Goal: Information Seeking & Learning: Understand process/instructions

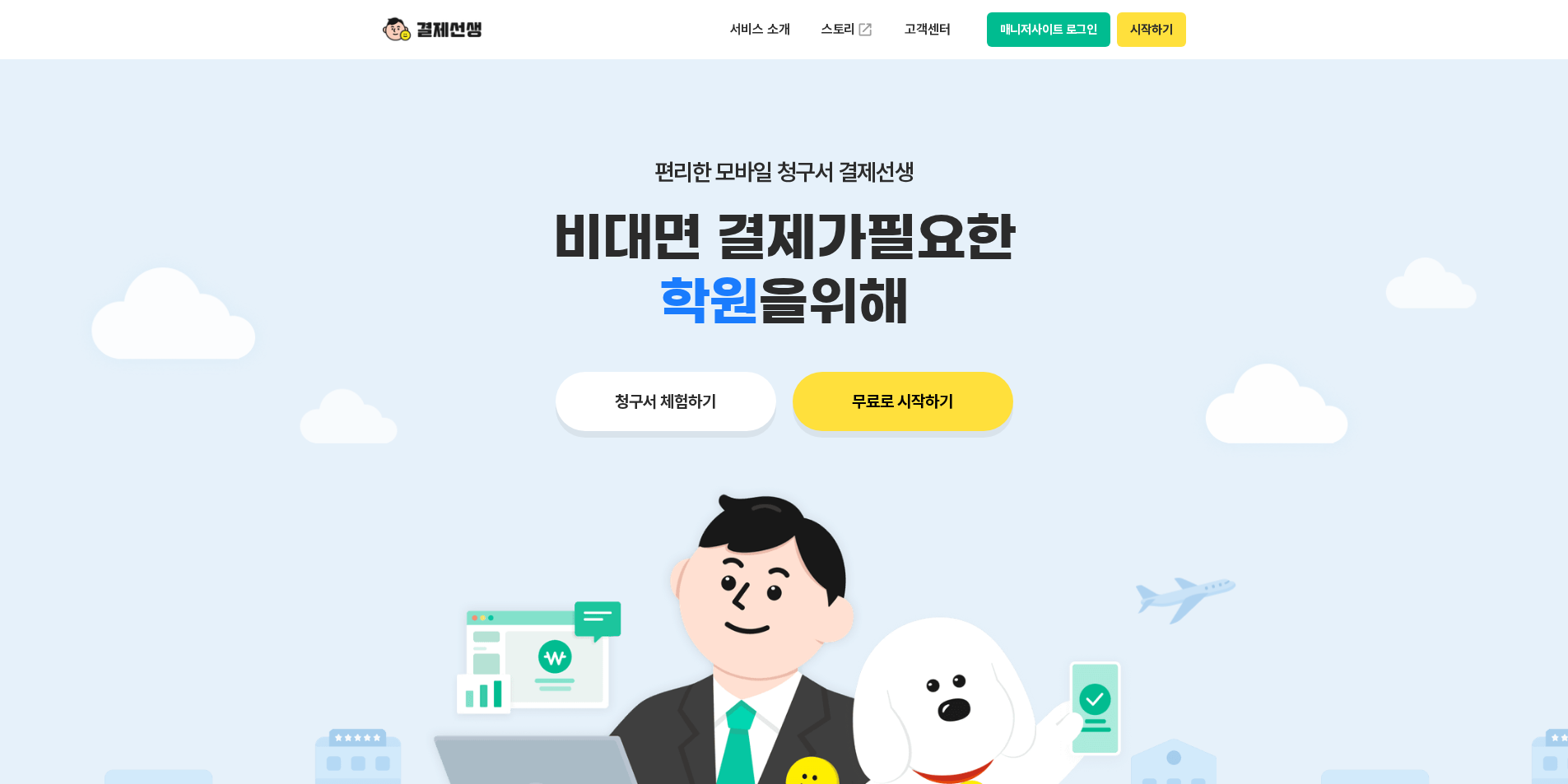
click at [1046, 35] on button "매니저사이트 로그인" at bounding box center [1049, 30] width 124 height 35
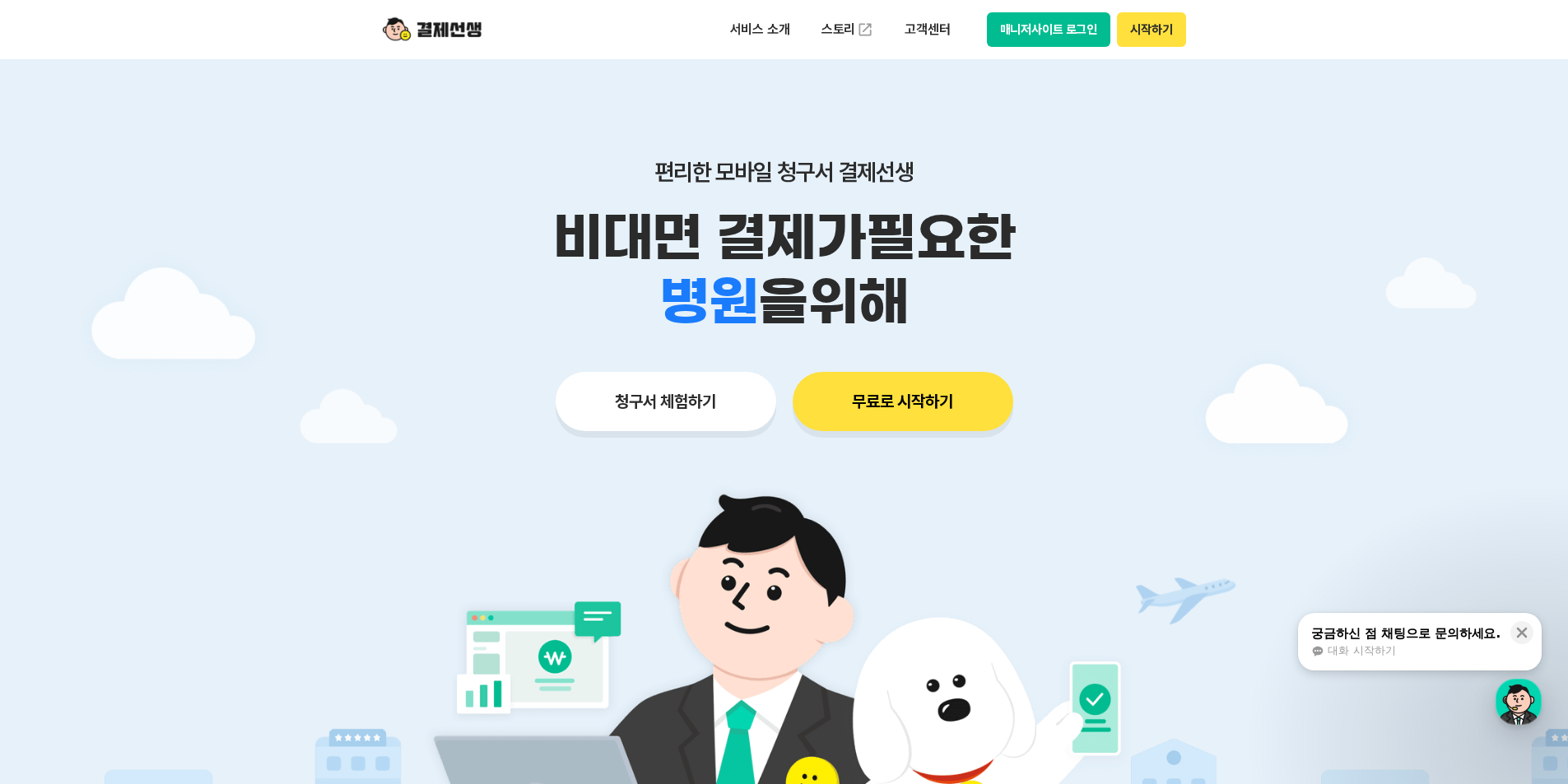
click at [994, 14] on button "매니저사이트 로그인" at bounding box center [1049, 30] width 124 height 35
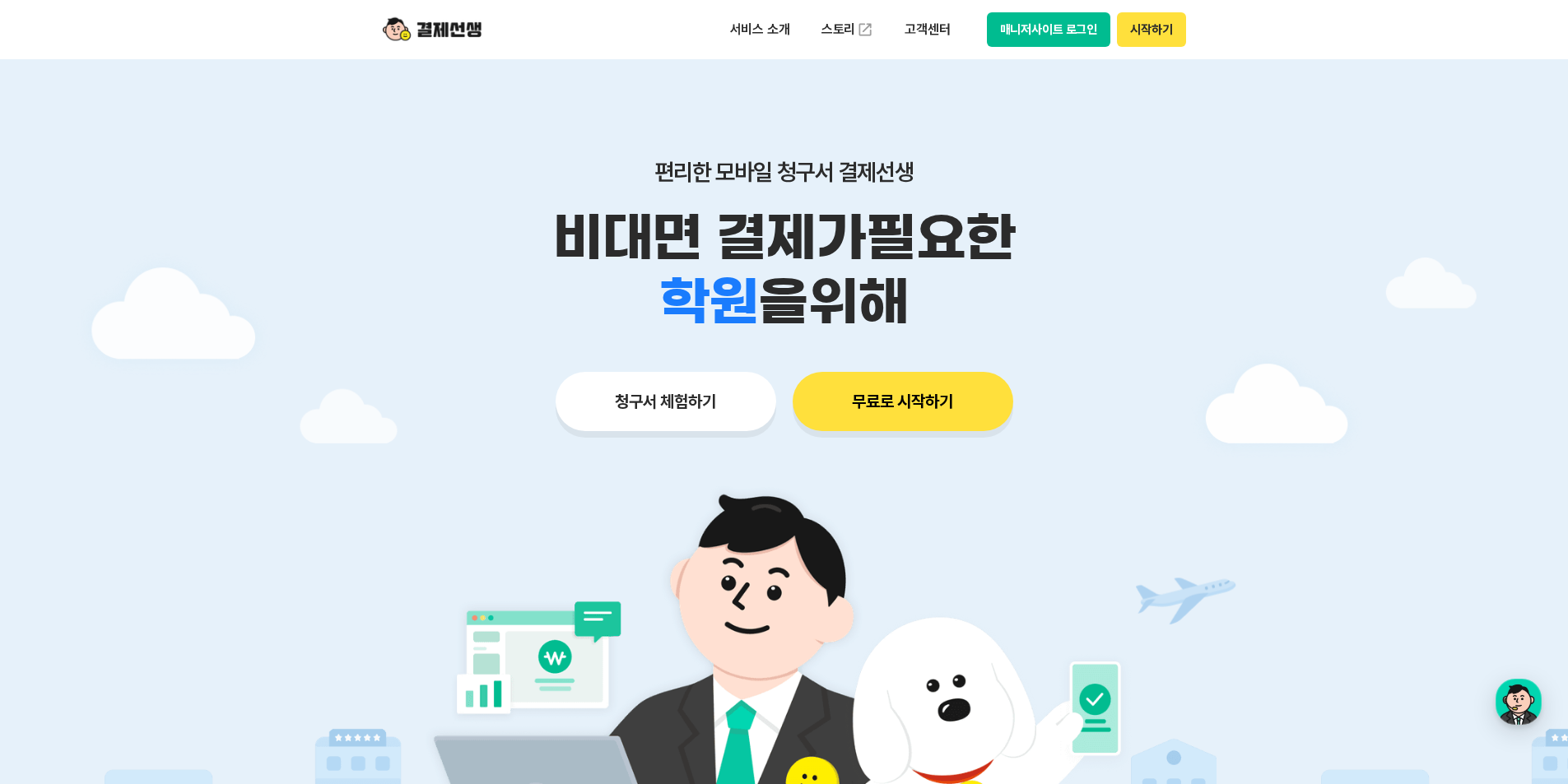
click at [1083, 36] on button "매니저사이트 로그인" at bounding box center [1049, 30] width 124 height 35
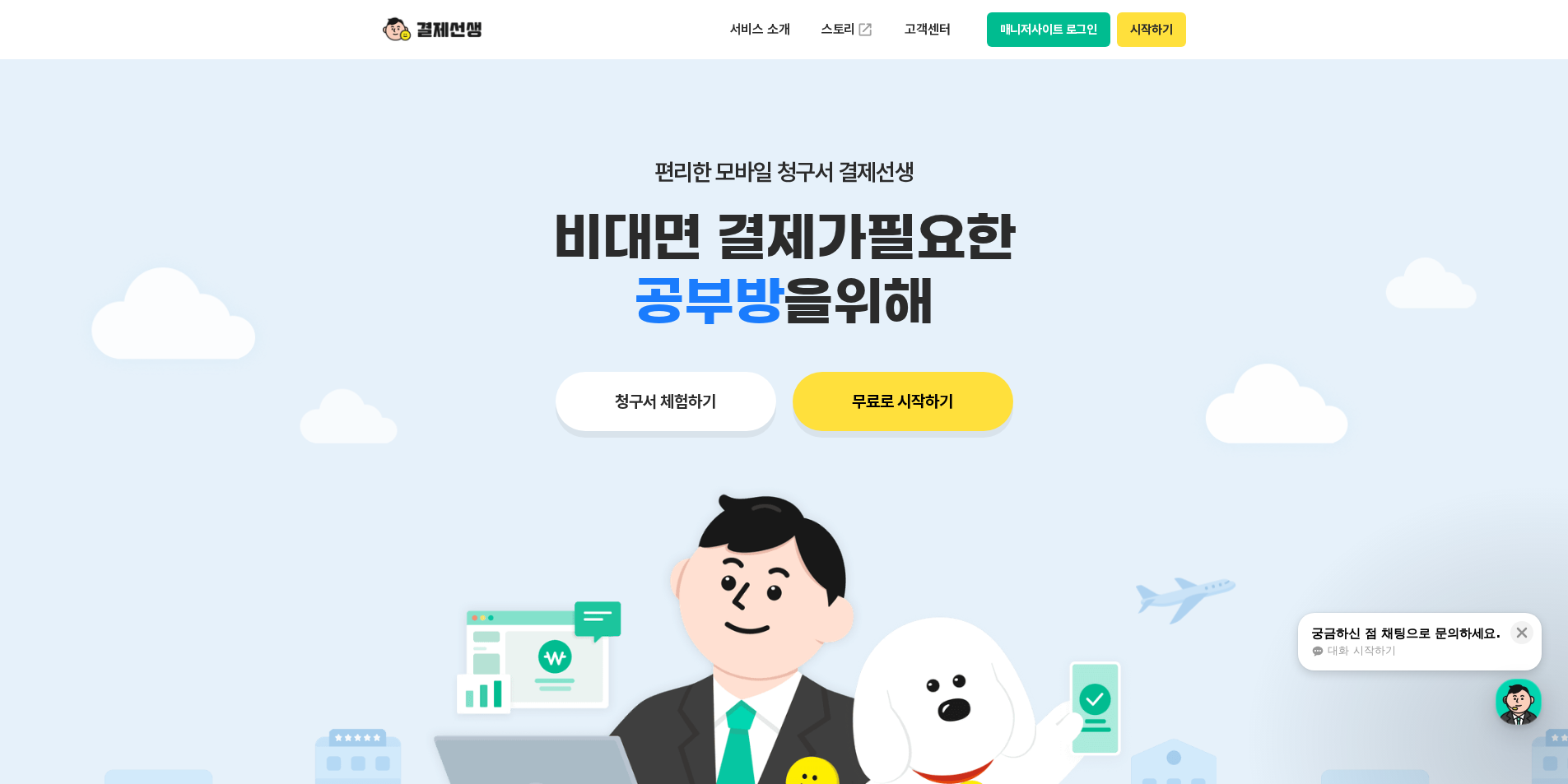
click at [1018, 47] on div "서비스 소개 스토리 고객센터 매니저사이트 로그인 시작하기" at bounding box center [784, 29] width 843 height 59
click at [1023, 36] on button "매니저사이트 로그인" at bounding box center [1049, 30] width 124 height 35
click at [1029, 18] on button "매니저사이트 로그인" at bounding box center [1049, 30] width 124 height 35
click at [999, 33] on button "매니저사이트 로그인" at bounding box center [1049, 30] width 124 height 35
click at [177, 243] on div at bounding box center [784, 493] width 1568 height 868
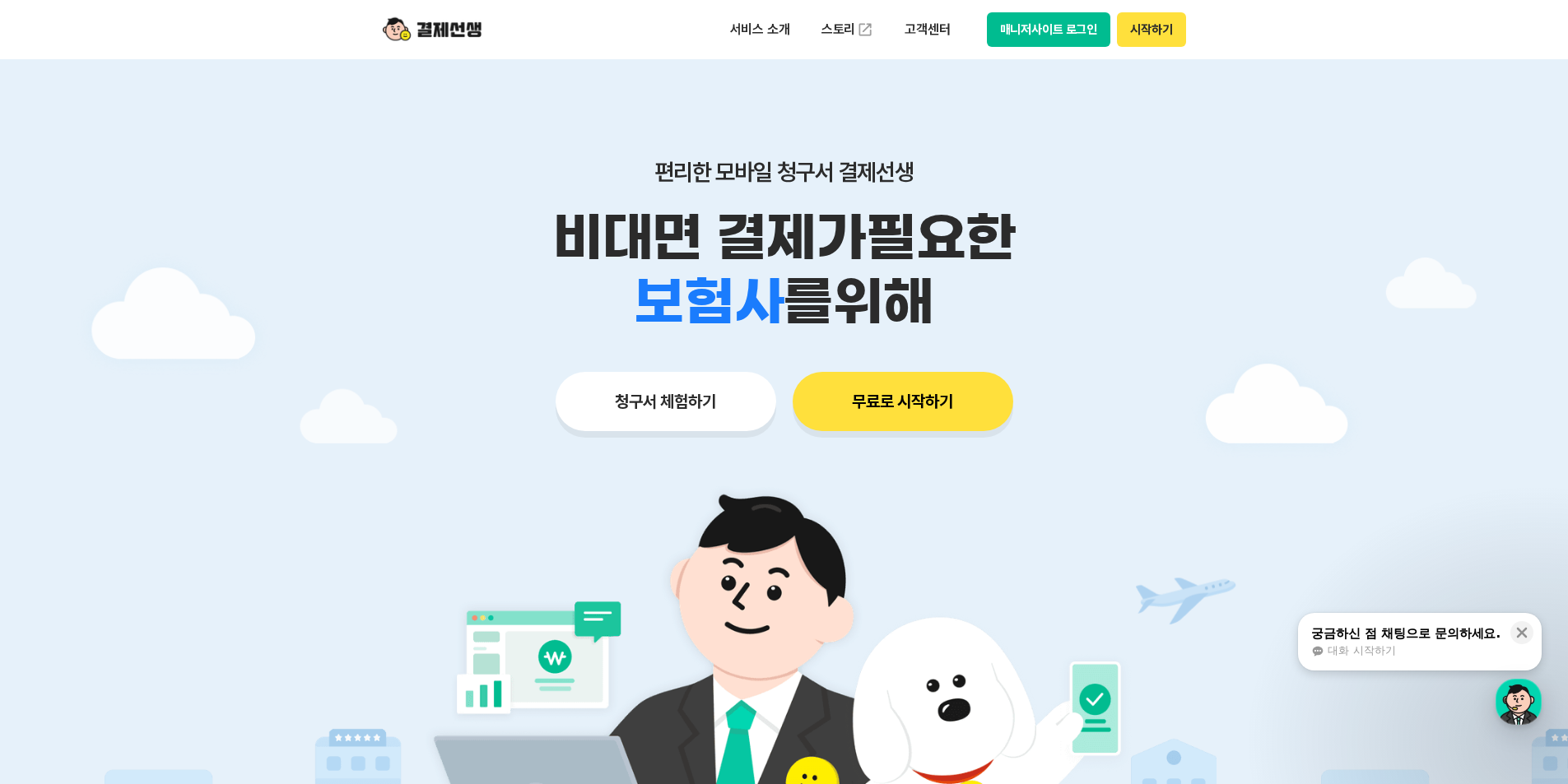
click at [1154, 30] on button "시작하기" at bounding box center [1151, 30] width 68 height 35
click at [926, 25] on p "고객센터" at bounding box center [927, 29] width 68 height 30
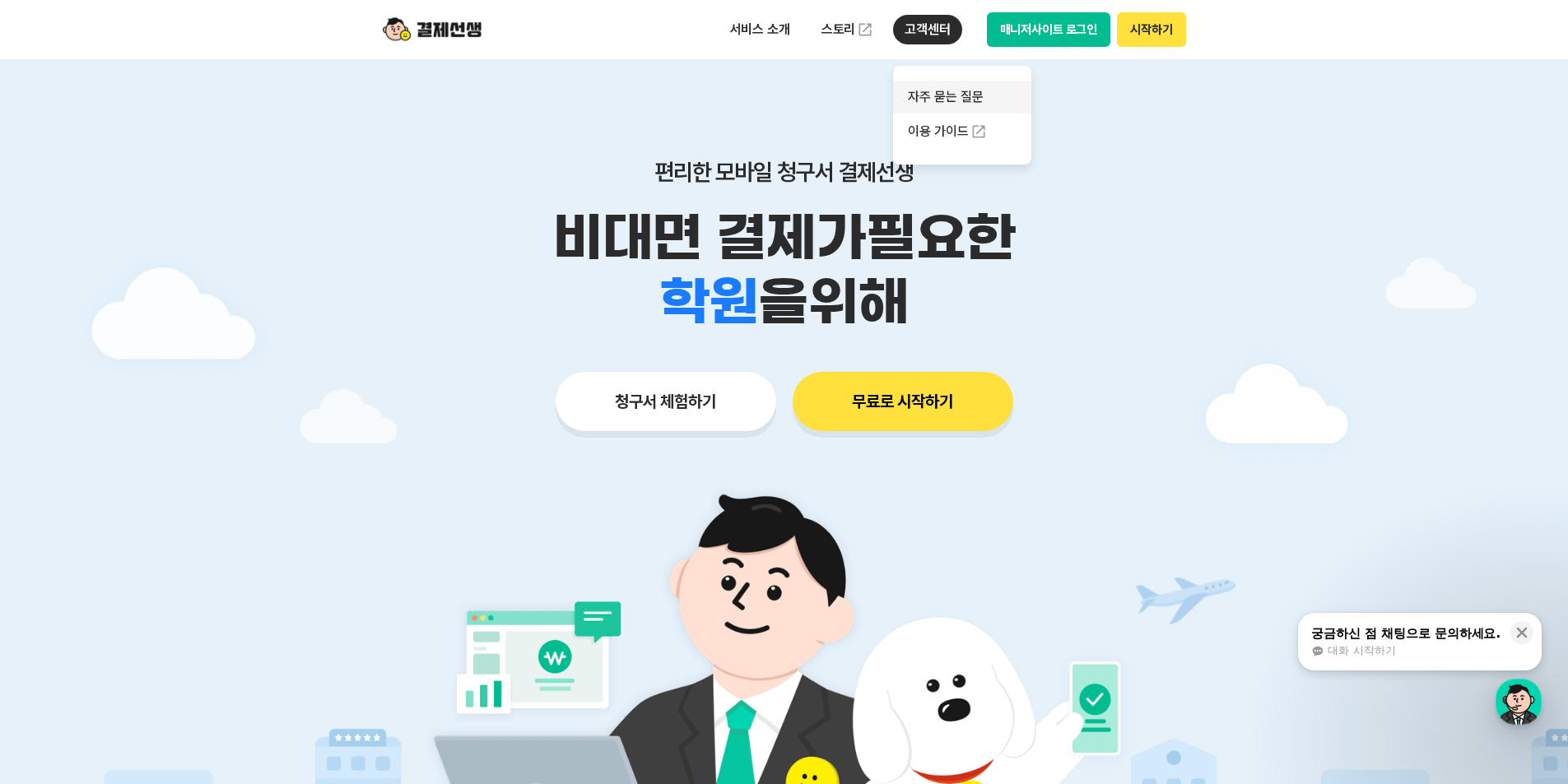
click at [956, 95] on link "자주 묻는 질문" at bounding box center [962, 97] width 139 height 33
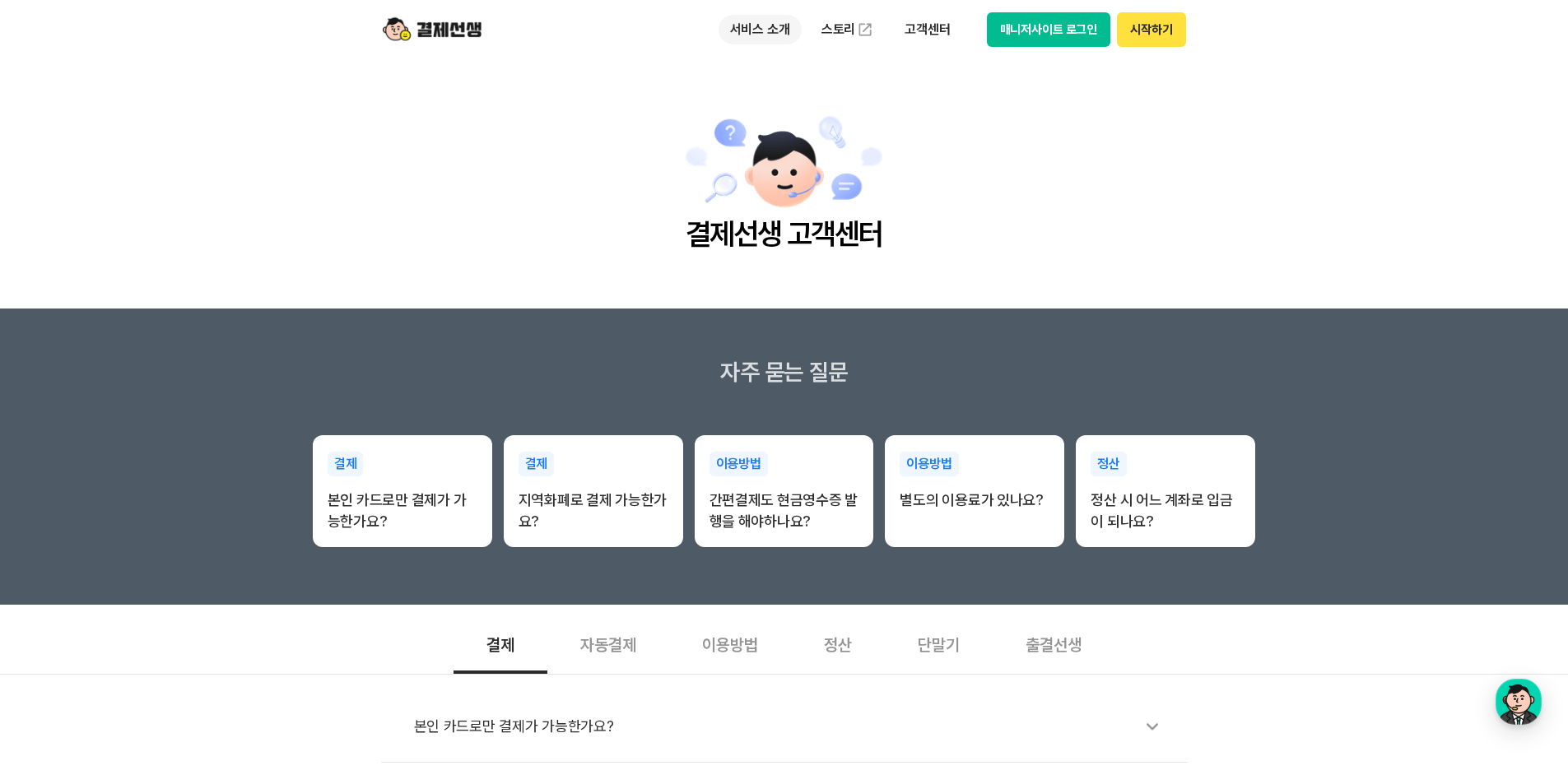
click at [770, 33] on p "서비스 소개" at bounding box center [760, 29] width 83 height 30
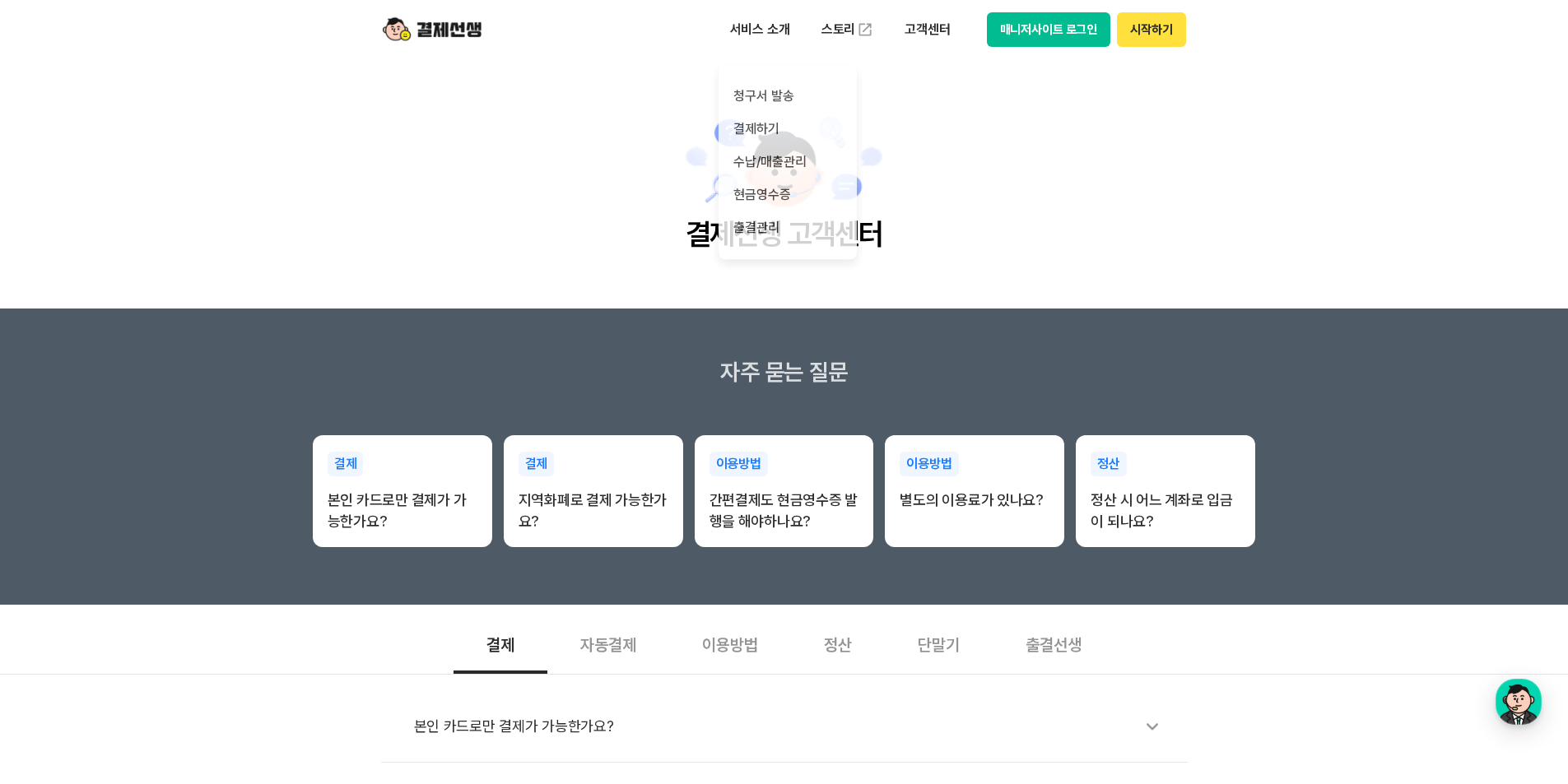
drag, startPoint x: 949, startPoint y: 146, endPoint x: 949, endPoint y: 128, distance: 18.0
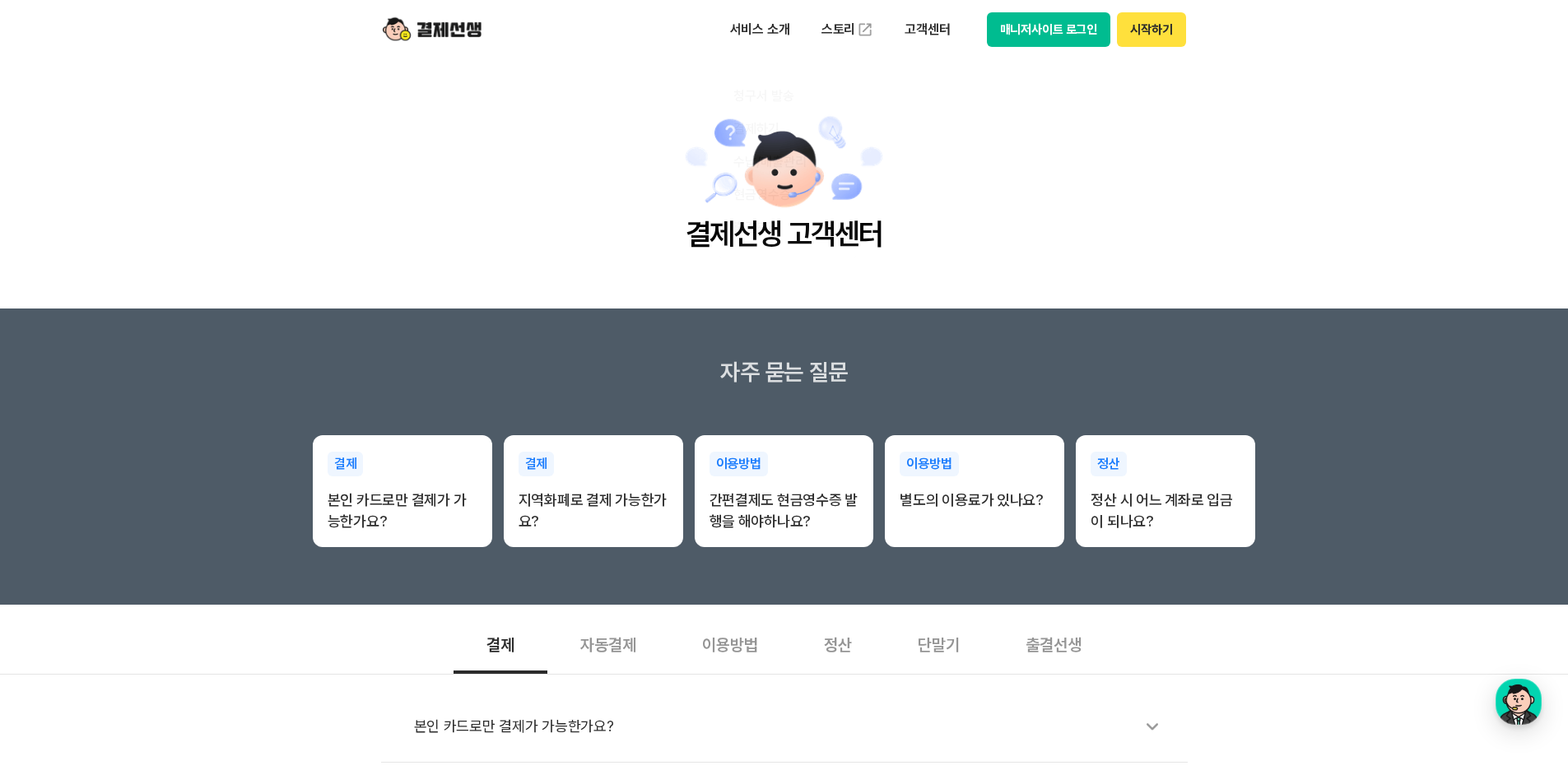
click at [949, 146] on main "결제선생 고객센터" at bounding box center [784, 183] width 1568 height 249
click at [756, 34] on p "서비스 소개" at bounding box center [760, 29] width 83 height 30
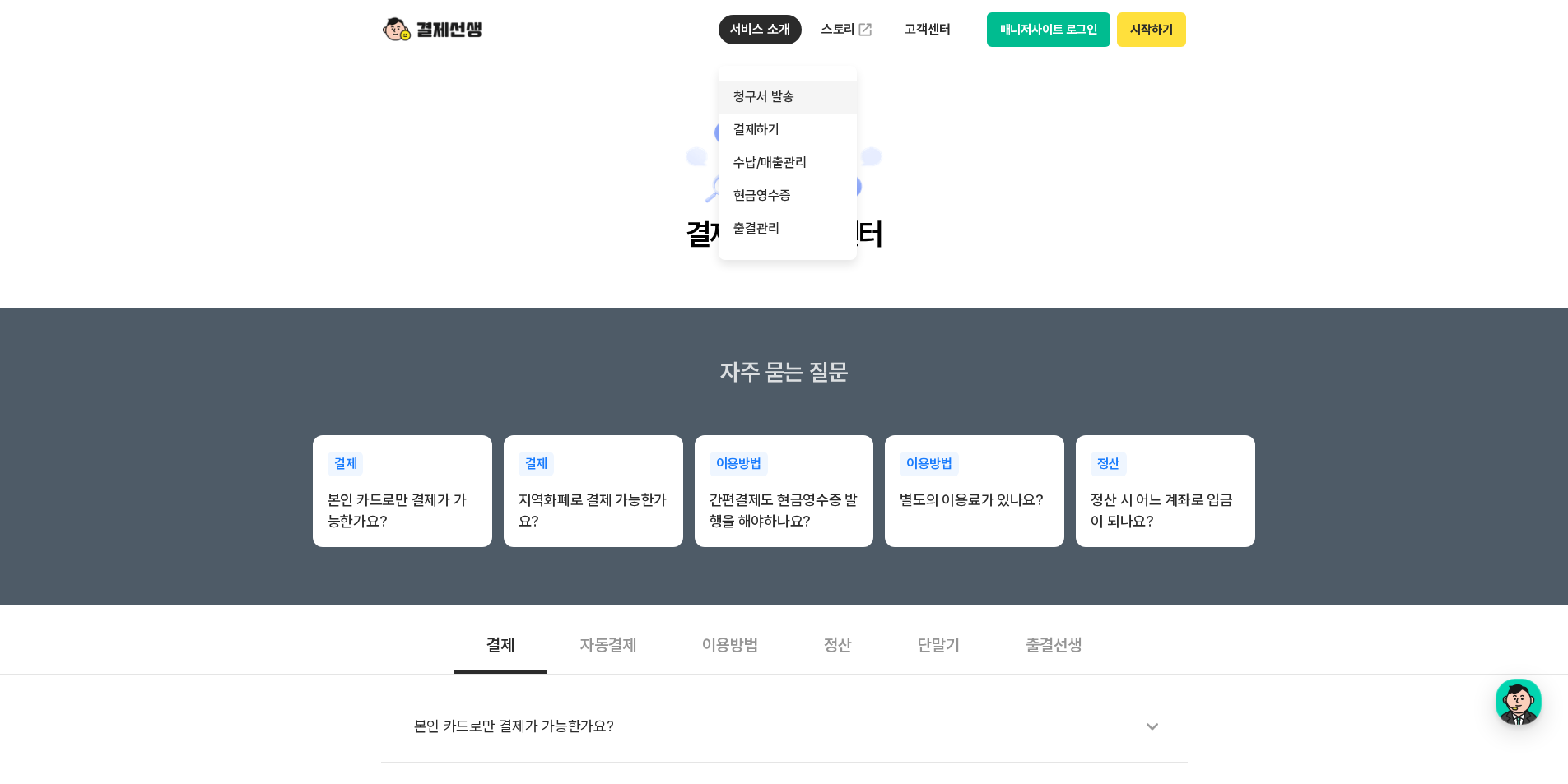
click at [766, 104] on link "청구서 발송" at bounding box center [787, 97] width 139 height 33
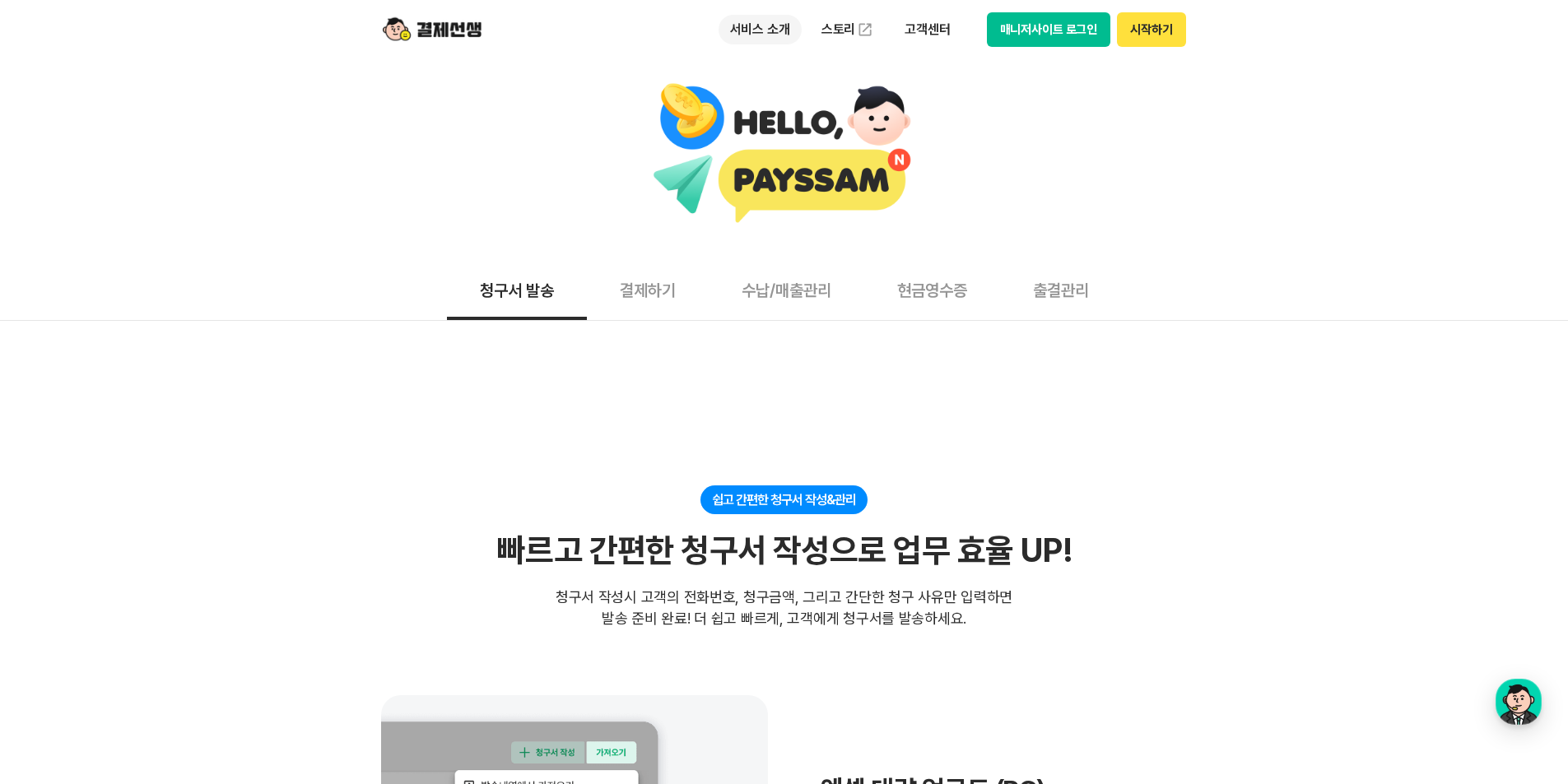
click at [747, 29] on p "서비스 소개" at bounding box center [760, 29] width 83 height 30
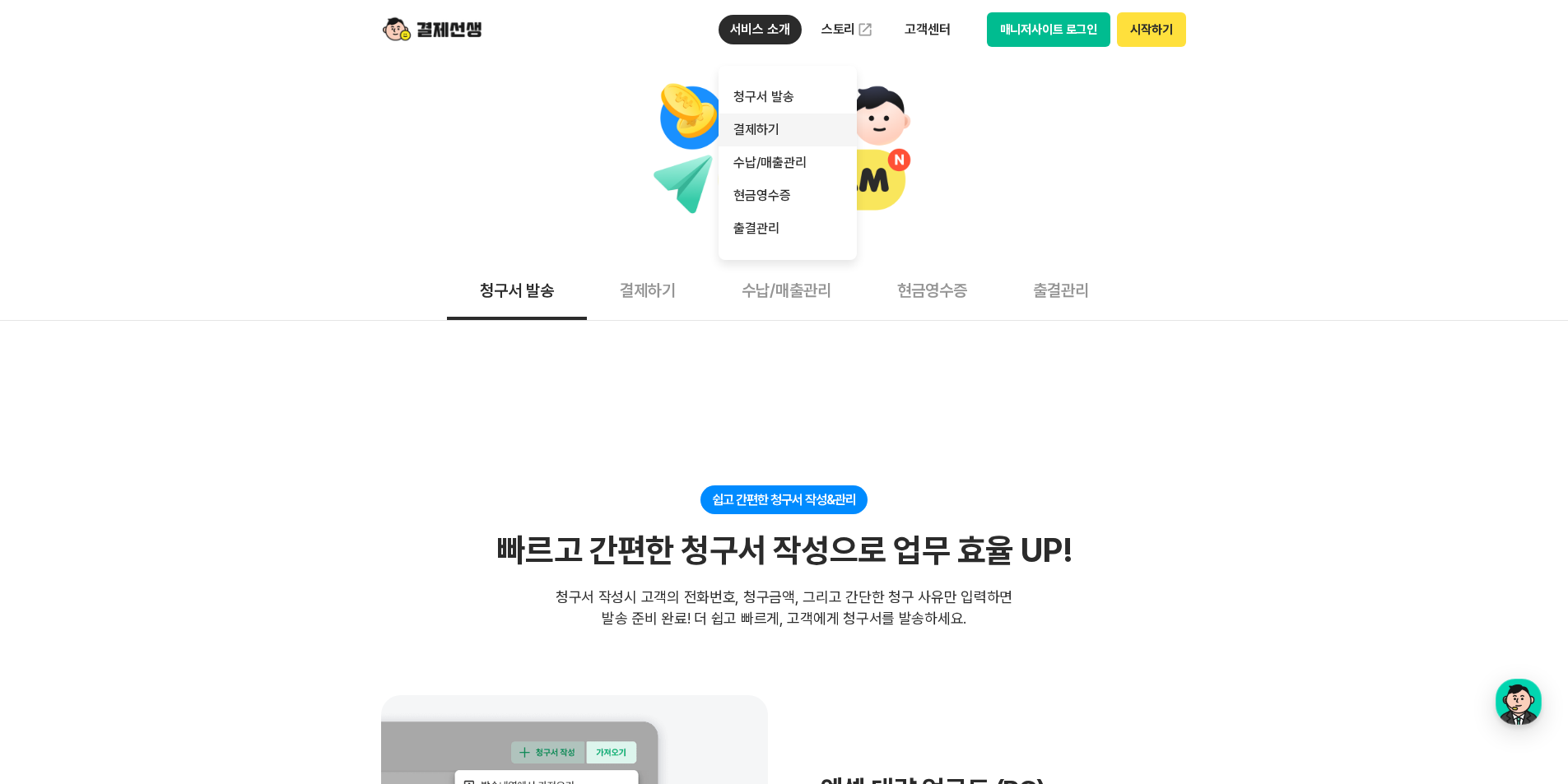
click at [768, 129] on link "결제하기" at bounding box center [787, 130] width 139 height 33
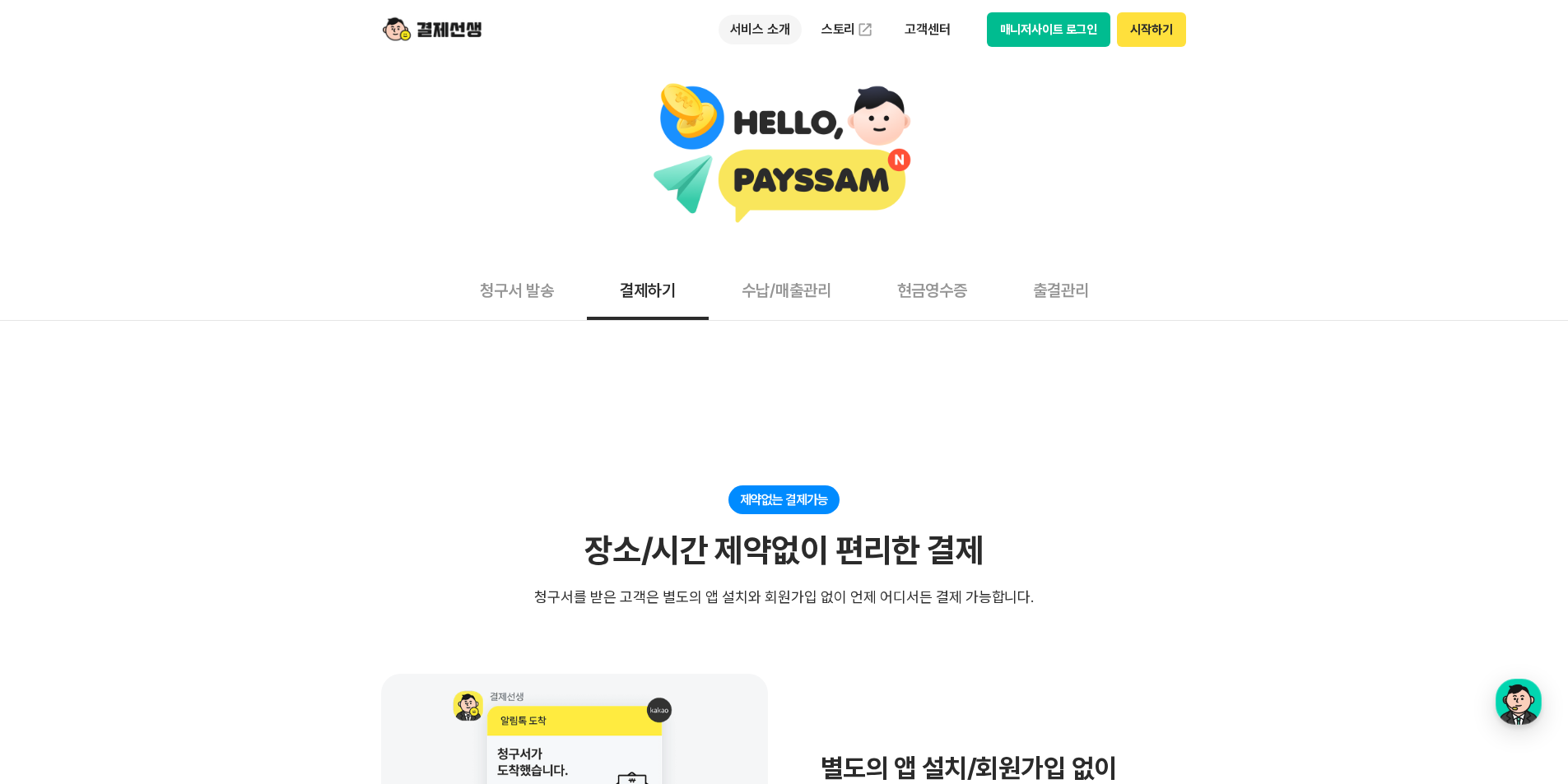
click at [780, 24] on p "서비스 소개" at bounding box center [760, 29] width 83 height 30
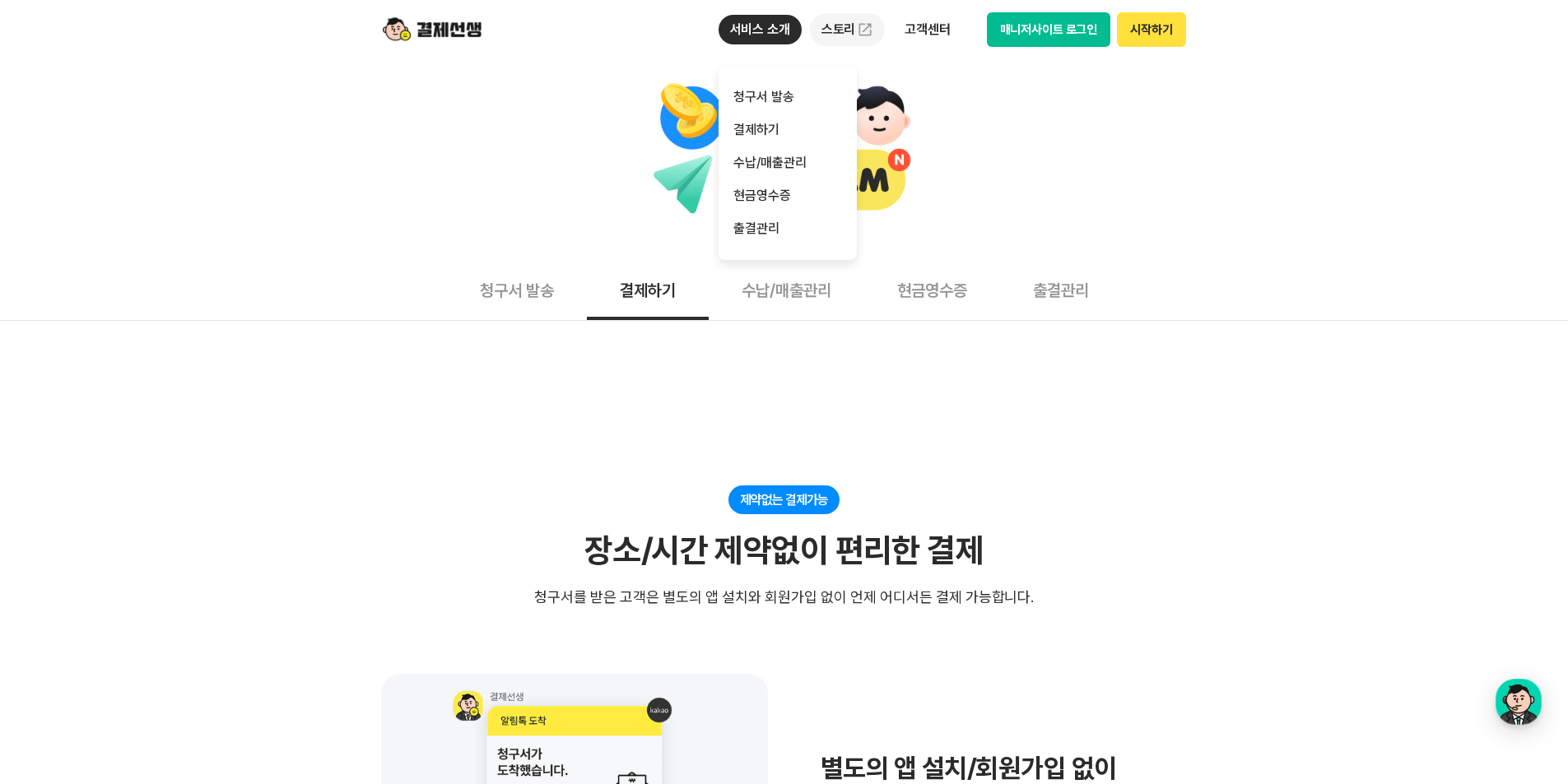
click at [847, 28] on link "스토리" at bounding box center [848, 30] width 76 height 33
click at [1064, 21] on button "매니저사이트 로그인" at bounding box center [1049, 30] width 124 height 35
